Goal: Transaction & Acquisition: Purchase product/service

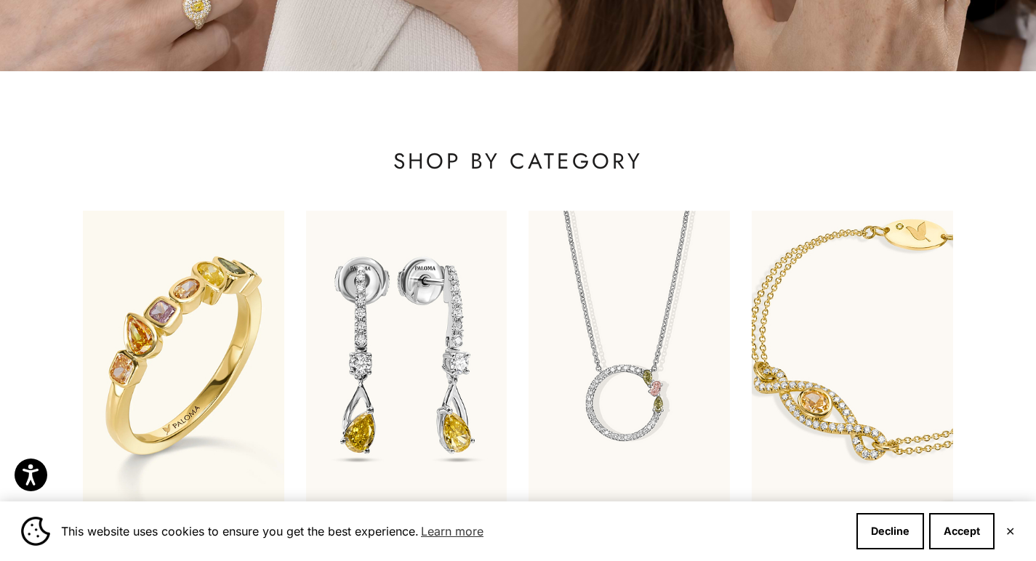
scroll to position [480, 0]
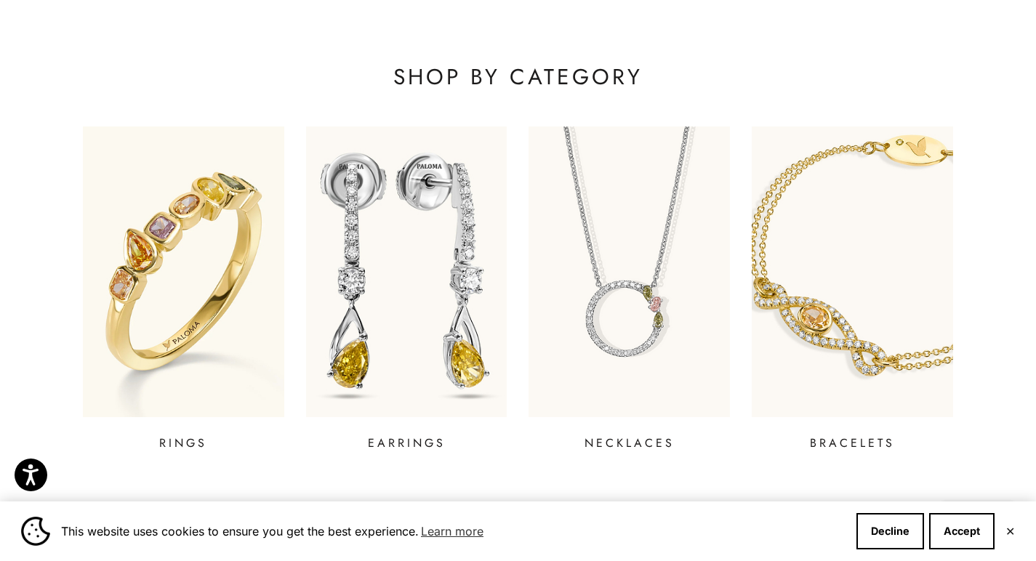
click at [411, 241] on img at bounding box center [406, 271] width 241 height 349
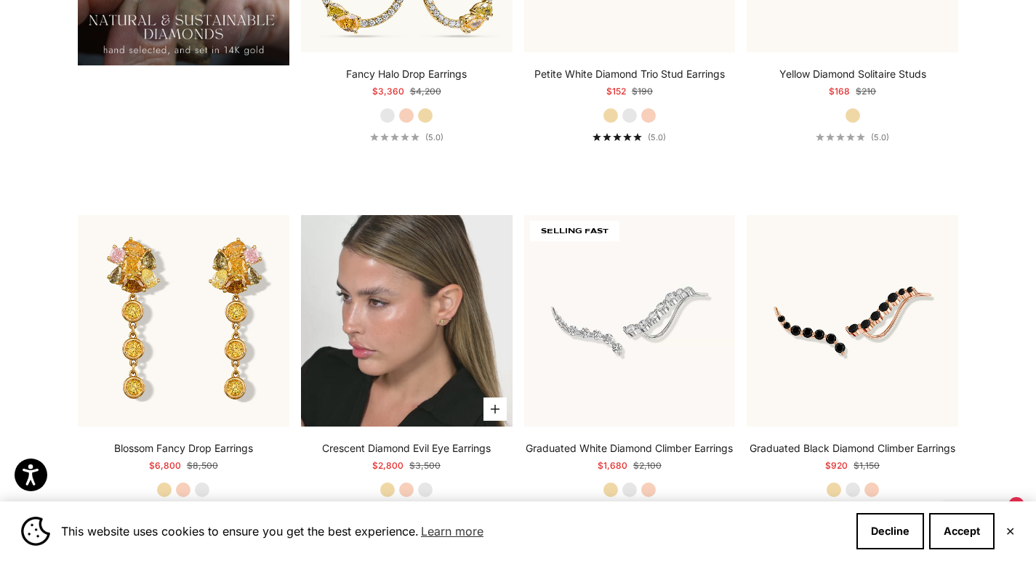
scroll to position [1506, 0]
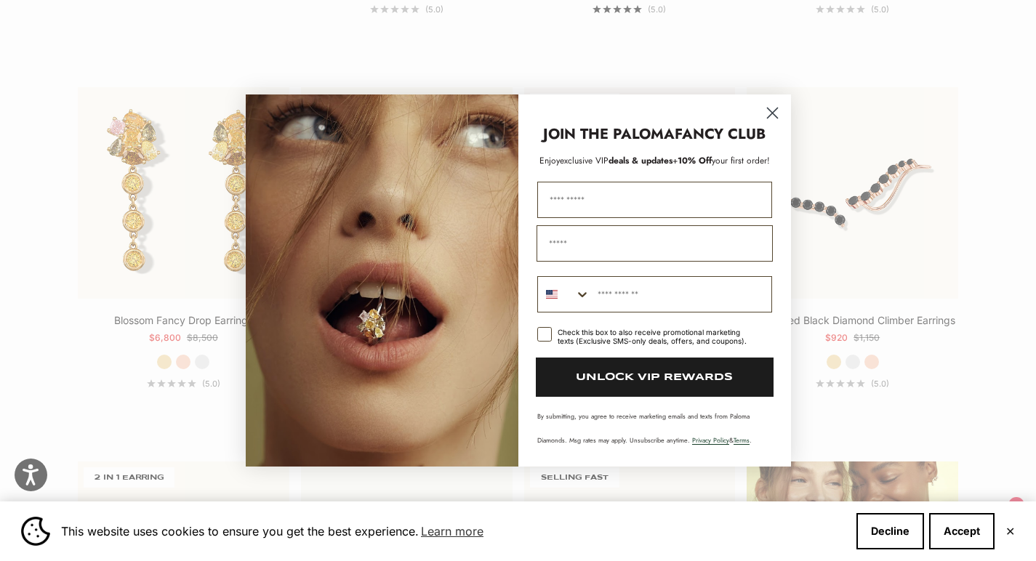
click at [765, 102] on circle "Close dialog" at bounding box center [772, 113] width 24 height 24
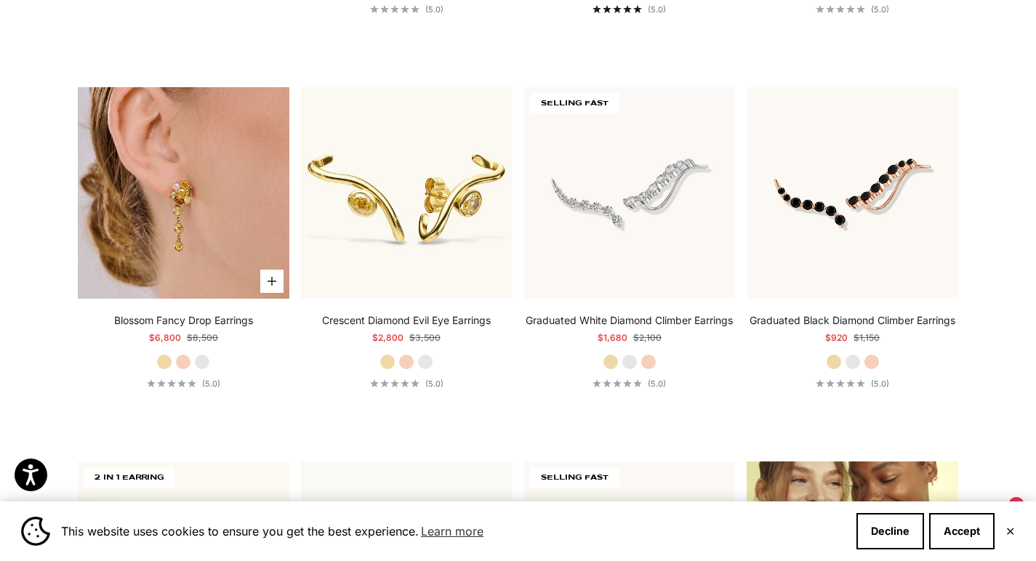
click at [215, 197] on img at bounding box center [184, 193] width 212 height 212
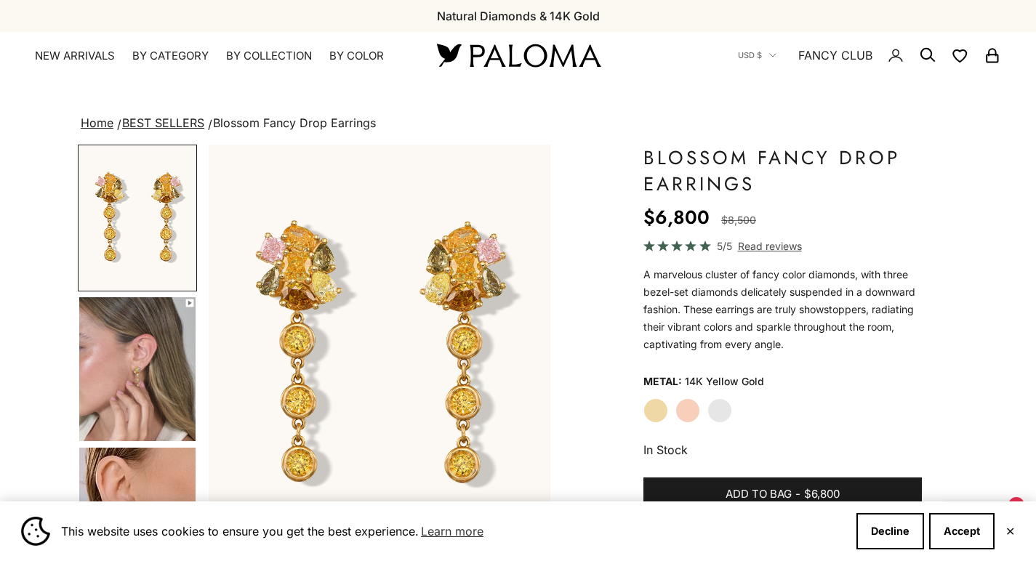
scroll to position [23, 0]
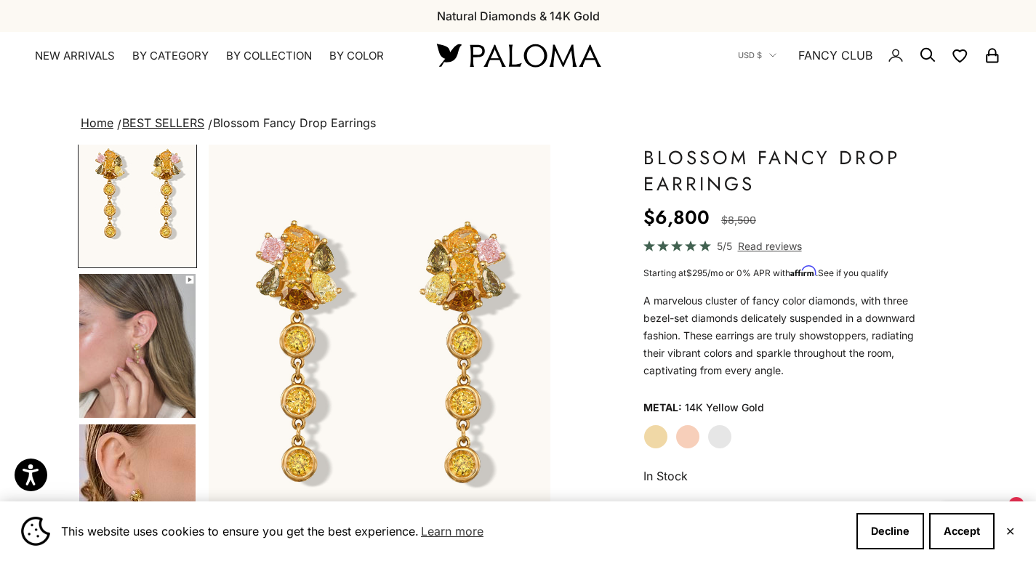
click at [155, 333] on img "Go to item 4" at bounding box center [137, 346] width 116 height 144
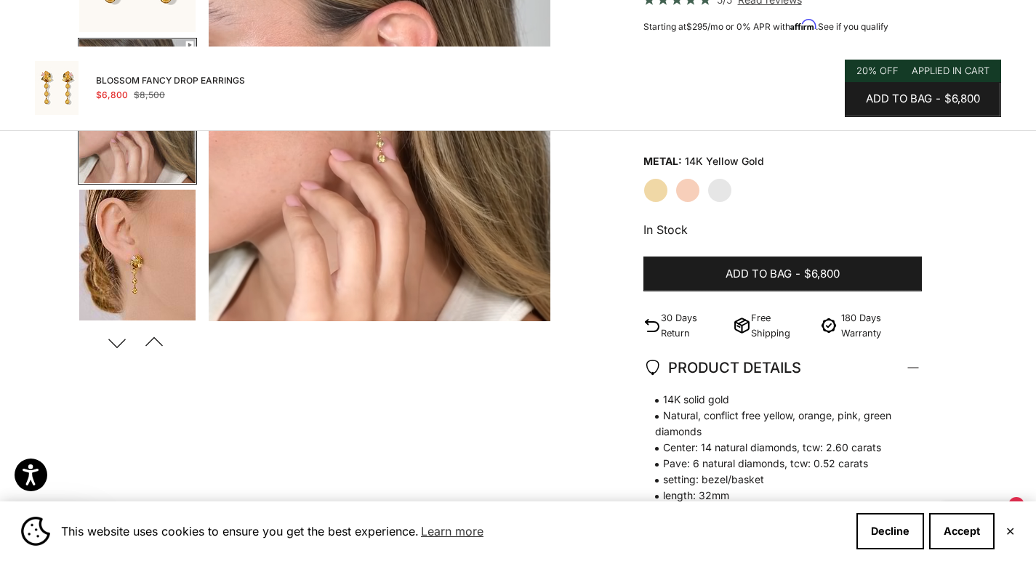
scroll to position [0, 0]
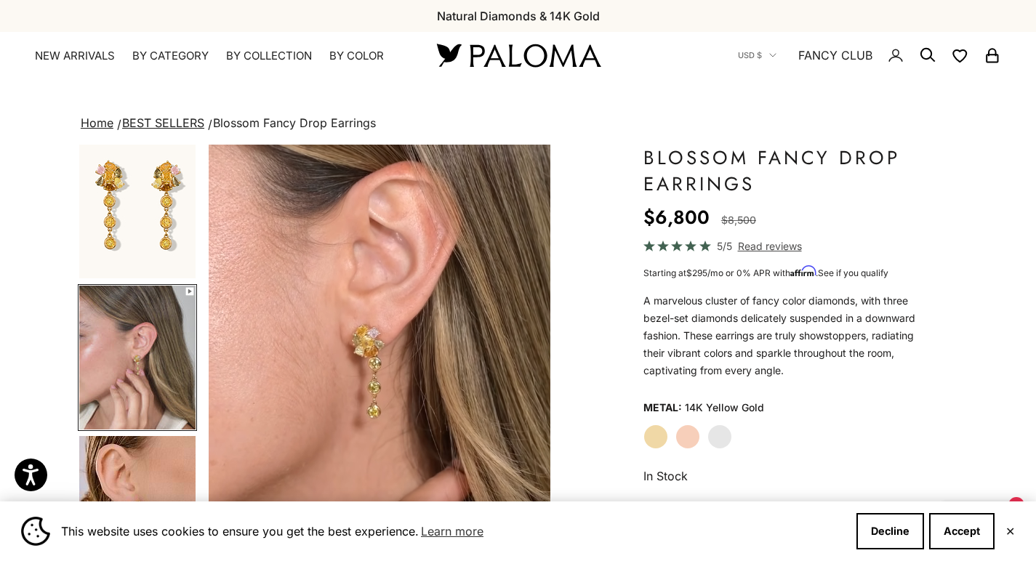
click at [182, 200] on img "Go to item 1" at bounding box center [137, 206] width 116 height 144
